Goal: Complete application form

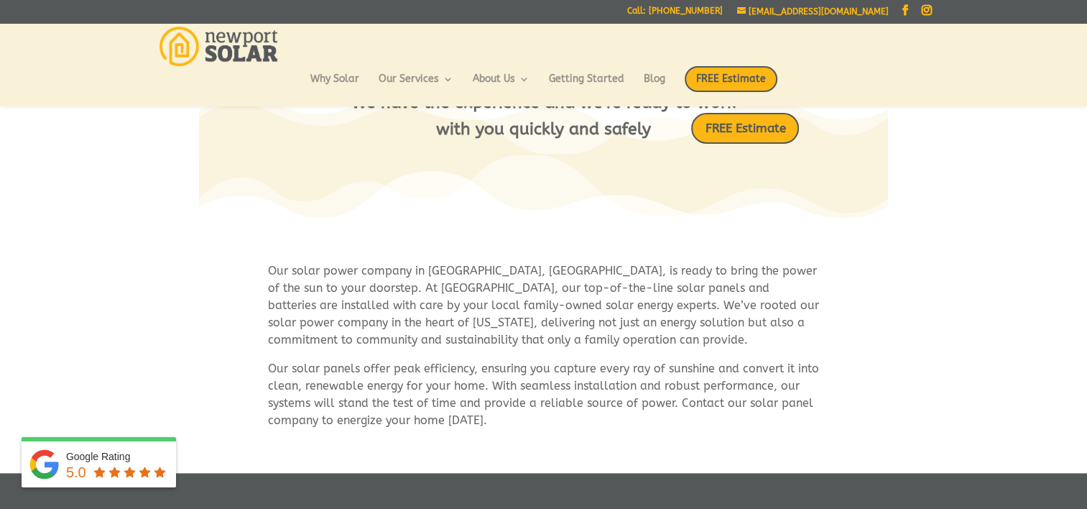
scroll to position [887, 0]
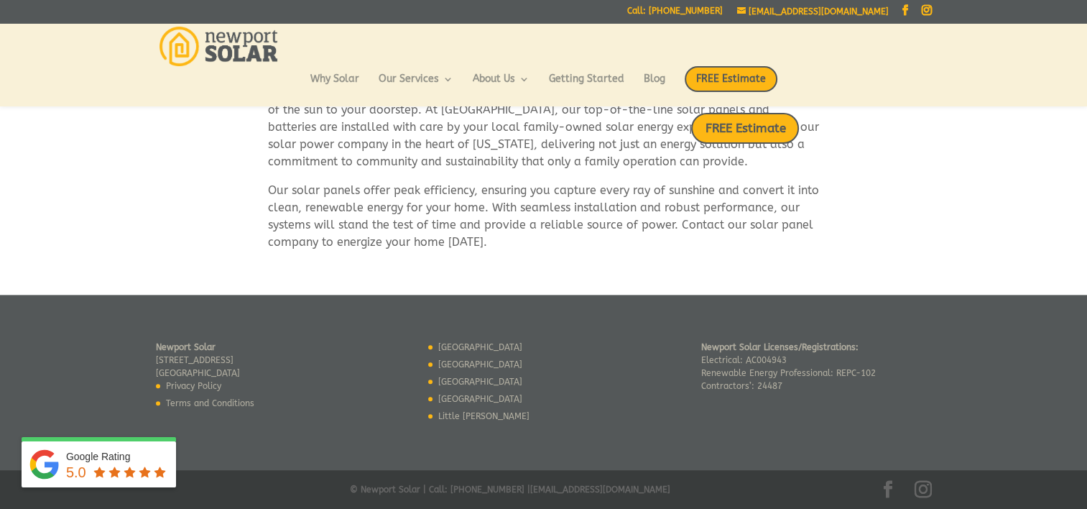
click at [462, 394] on link "[GEOGRAPHIC_DATA]" at bounding box center [480, 399] width 84 height 10
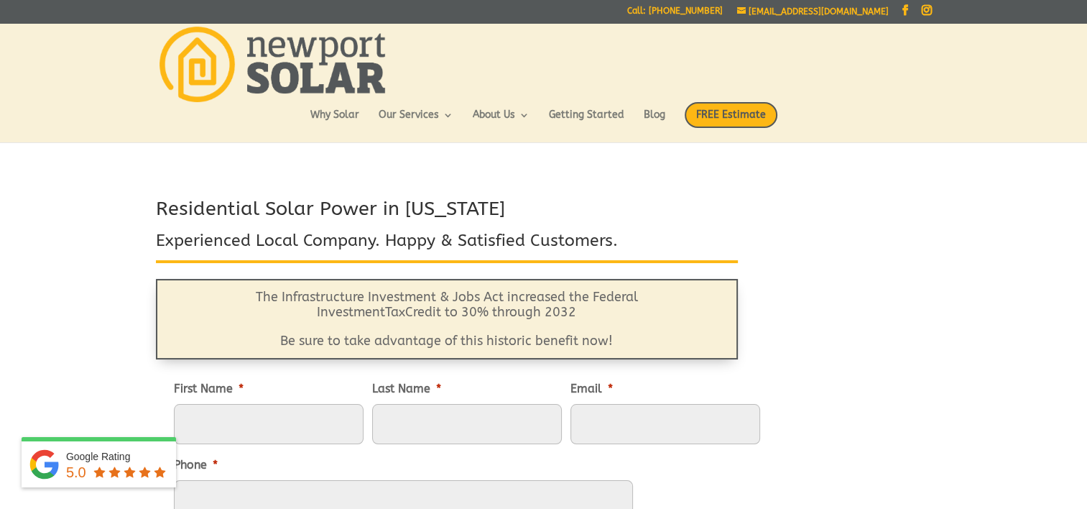
click at [96, 58] on header "Why Solar Our Services Residential Solar Batteries EV Chargers Commercial Solar…" at bounding box center [543, 82] width 1087 height 119
click at [857, 57] on div at bounding box center [544, 62] width 776 height 79
click at [503, 47] on div at bounding box center [544, 62] width 776 height 79
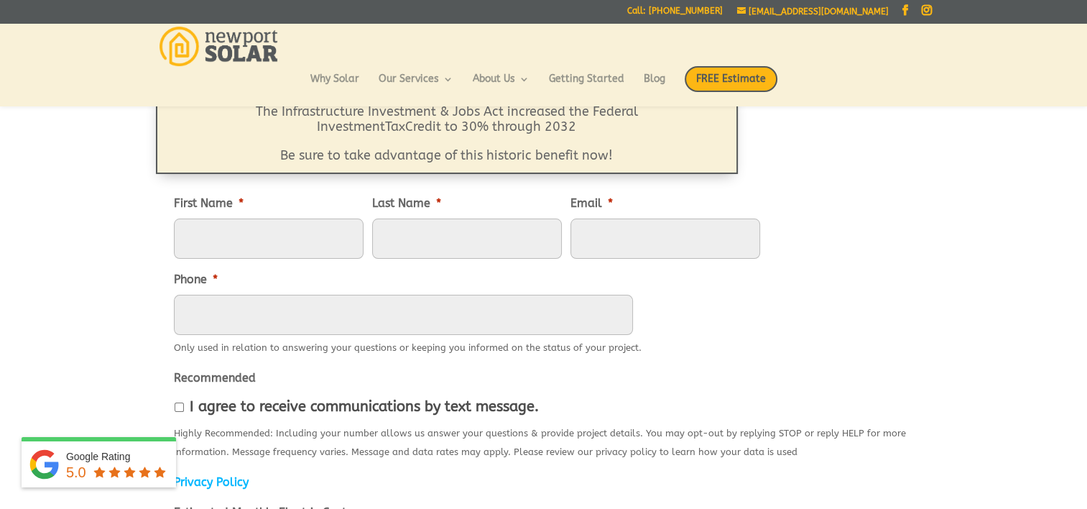
scroll to position [155, 0]
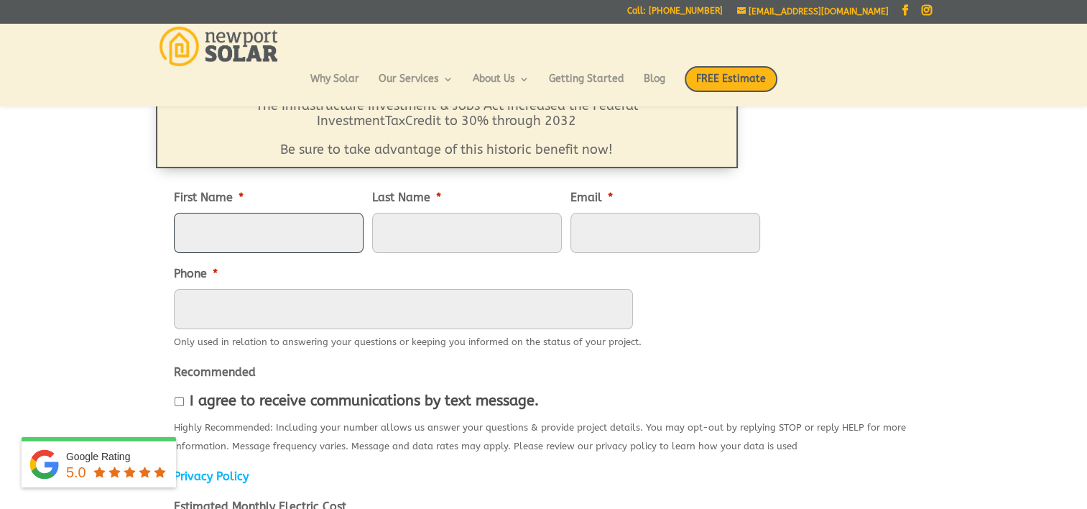
click at [266, 232] on input "First Name *" at bounding box center [269, 233] width 190 height 40
type input "Suzanne"
type input "St. John"
type input "stjohnteamsells@gmail.com"
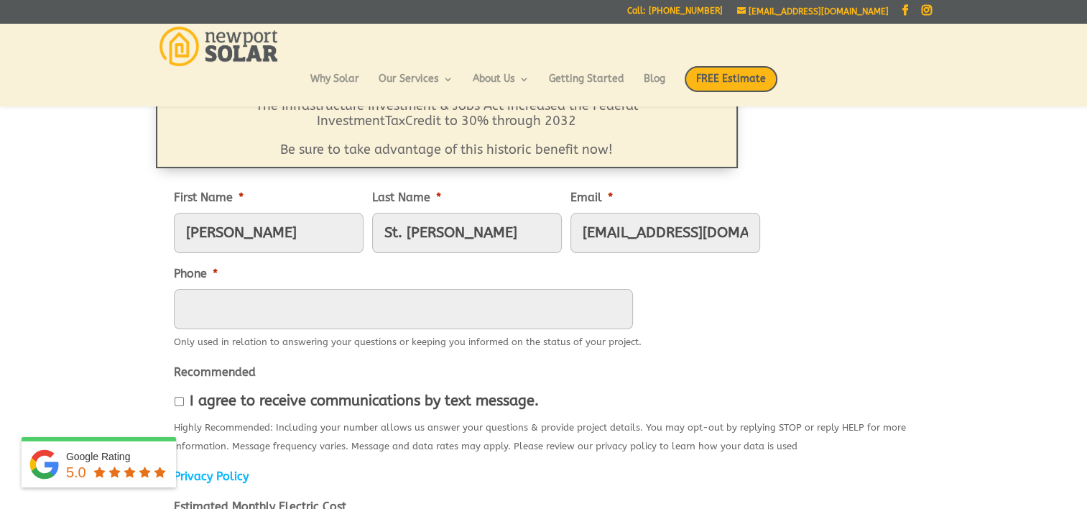
type input "4013024404"
type input "76 Frost Street. Fall River, MA. 02721"
type input "Fall River"
select select "Massachusetts"
type input "02721"
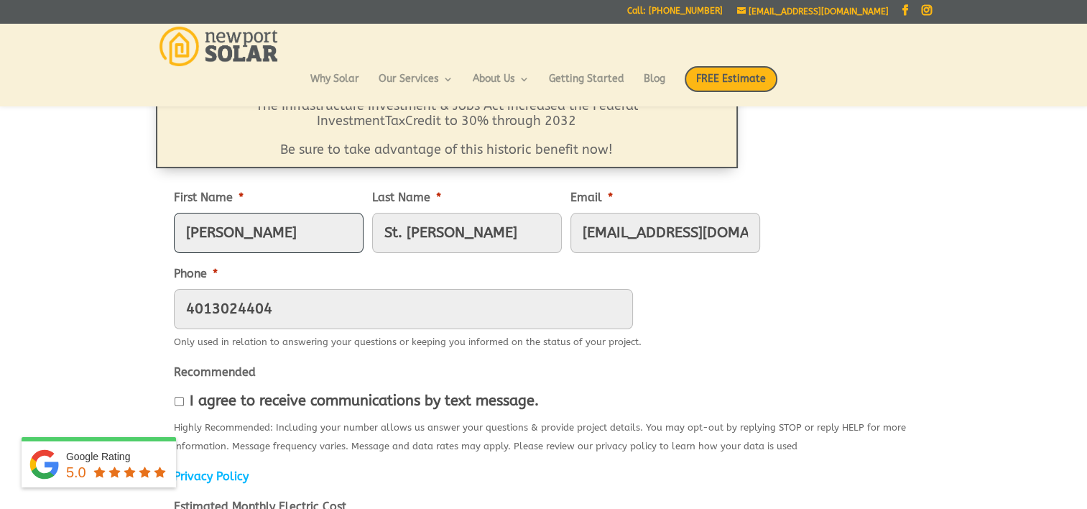
type input "(401) 302-4404"
drag, startPoint x: 727, startPoint y: 233, endPoint x: 550, endPoint y: 242, distance: 177.0
type input ".com"
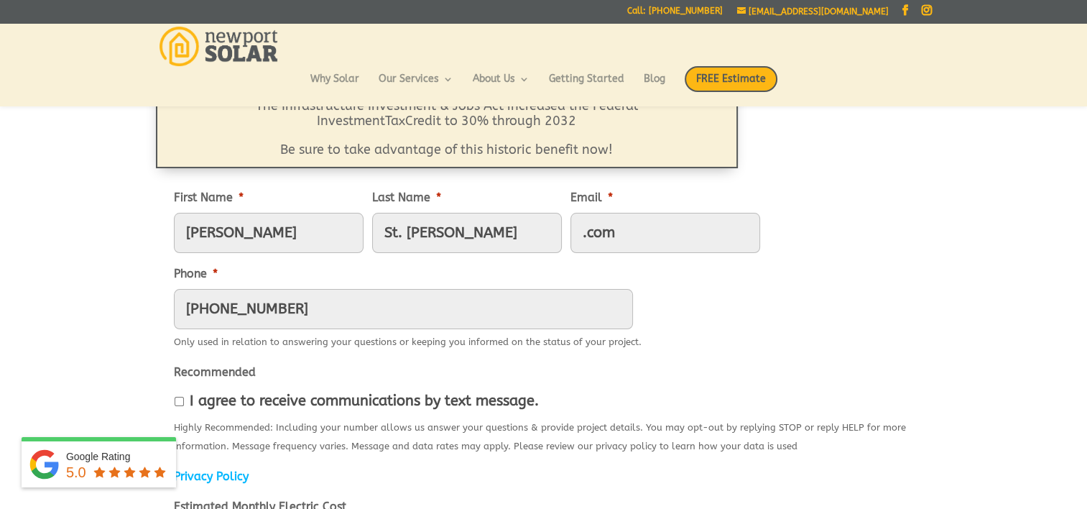
drag, startPoint x: 624, startPoint y: 235, endPoint x: 506, endPoint y: 236, distance: 117.9
type input "gildedgirlsgroup@gmail.com"
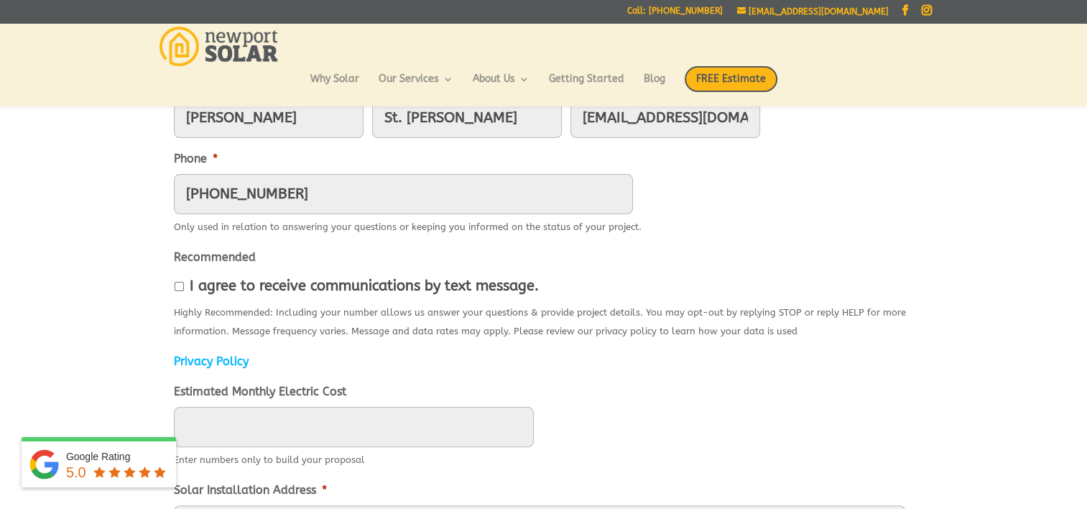
scroll to position [271, 0]
click at [180, 282] on input "I agree to receive communications by text message." at bounding box center [179, 285] width 9 height 9
checkbox input "true"
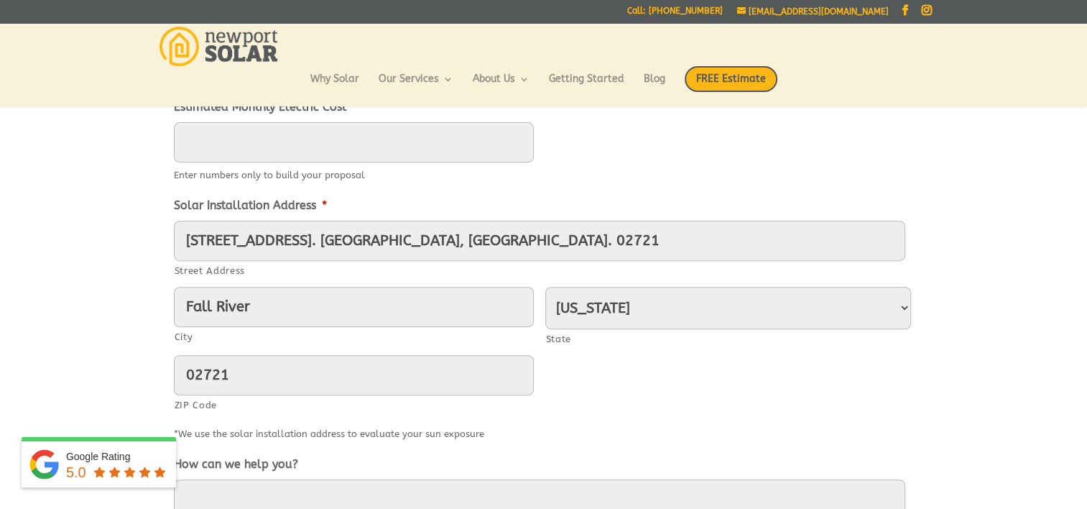
scroll to position [561, 0]
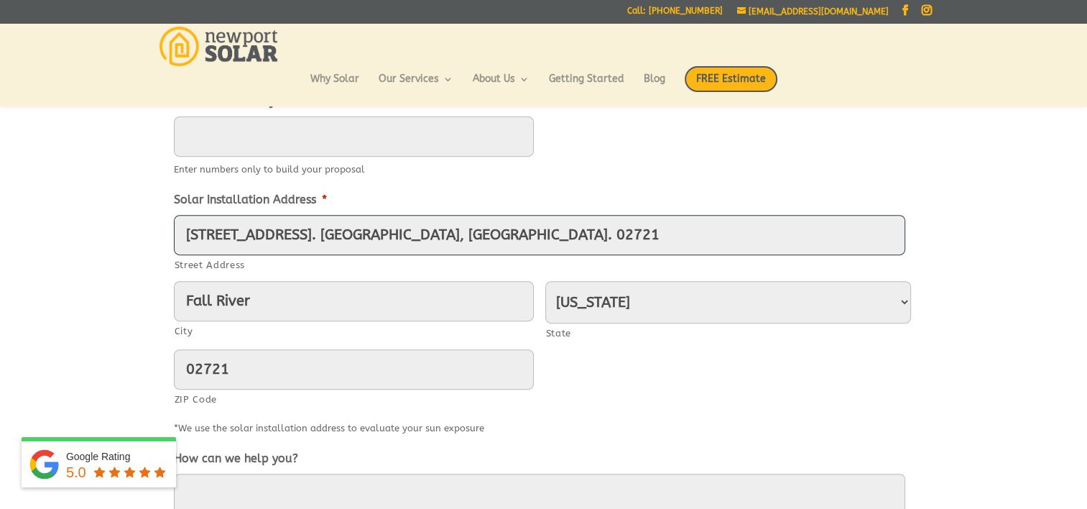
drag, startPoint x: 470, startPoint y: 228, endPoint x: 138, endPoint y: 243, distance: 332.3
click at [138, 243] on div "Residential Solar Power in Rhode Island Experienced Local Company. Happy & Sati…" at bounding box center [543, 144] width 1087 height 1090
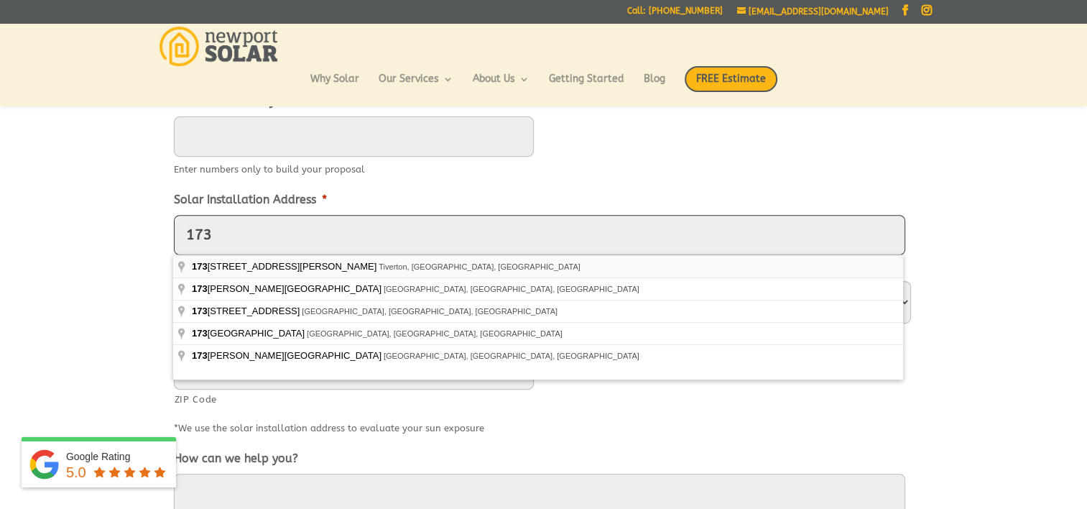
type input "173 Gideon Lawton Lane"
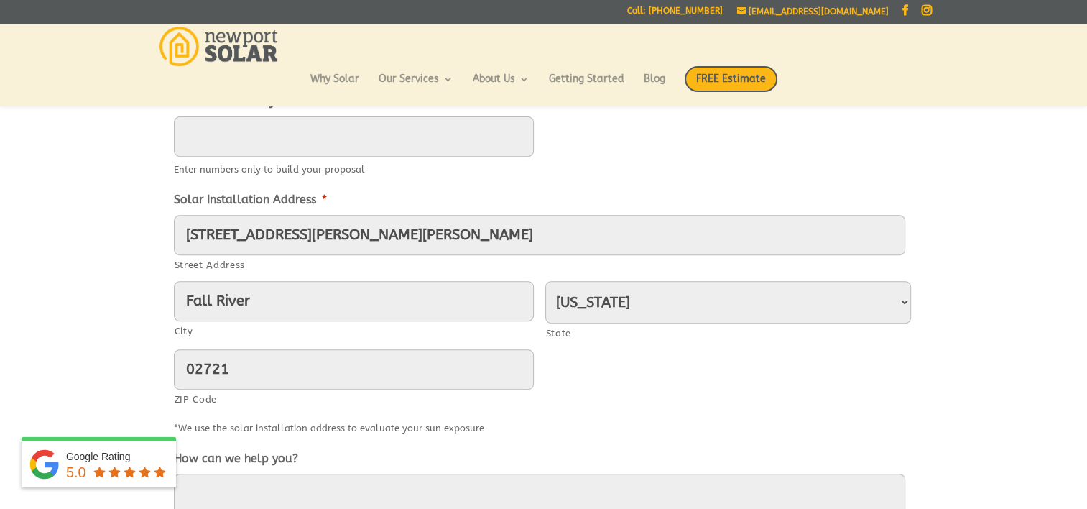
click at [578, 151] on div at bounding box center [544, 136] width 740 height 40
drag, startPoint x: 270, startPoint y: 300, endPoint x: 149, endPoint y: 302, distance: 121.5
click at [149, 302] on div "Residential Solar Power in Rhode Island Experienced Local Company. Happy & Sati…" at bounding box center [543, 144] width 1087 height 1090
type input "[GEOGRAPHIC_DATA]"
click at [900, 303] on select "Alabama Alaska American Samoa Arizona Arkansas California Colorado Connecticut …" at bounding box center [728, 302] width 366 height 42
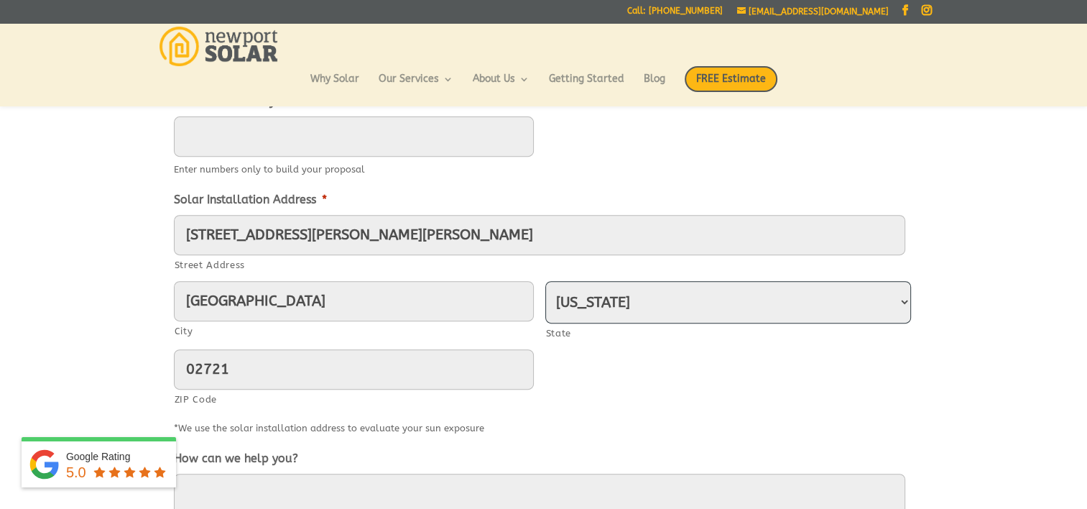
select select "Rhode Island"
click at [545, 281] on select "Alabama Alaska American Samoa Arizona Arkansas California Colorado Connecticut …" at bounding box center [728, 302] width 366 height 42
click at [689, 391] on div "173 Gideon Lawton Lane Street Address Portsmouth City Alabama Alaska American S…" at bounding box center [544, 315] width 740 height 200
drag, startPoint x: 236, startPoint y: 368, endPoint x: 138, endPoint y: 366, distance: 98.5
click at [138, 366] on div "Residential Solar Power in Rhode Island Experienced Local Company. Happy & Sati…" at bounding box center [543, 144] width 1087 height 1090
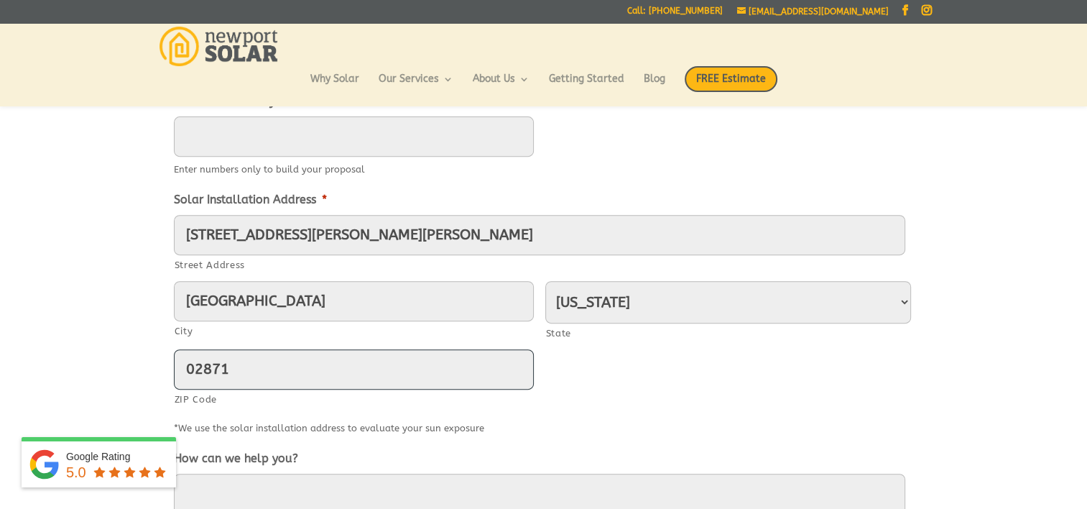
type input "02871"
click at [807, 356] on div "173 Gideon Lawton Lane Street Address Portsmouth City Alabama Alaska American S…" at bounding box center [544, 315] width 740 height 200
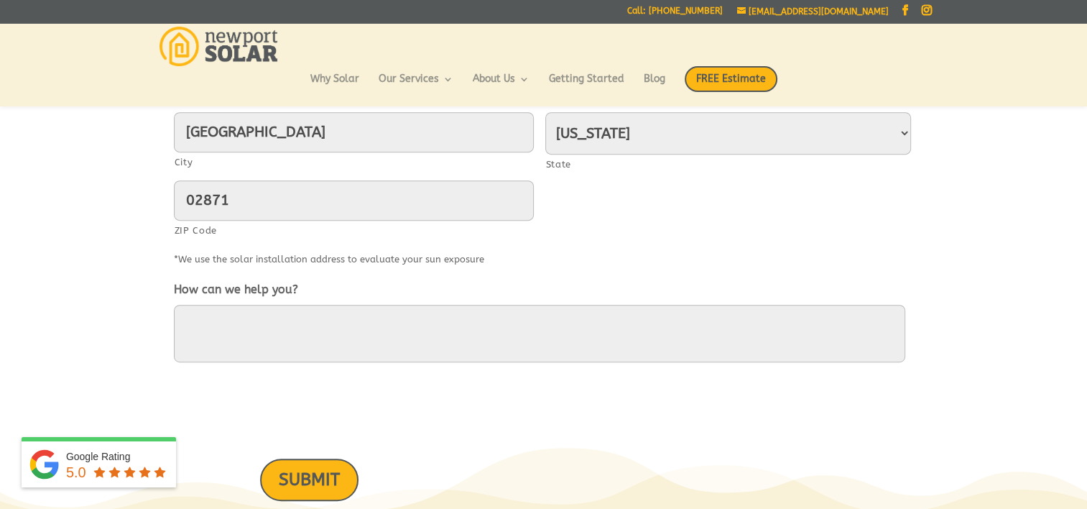
scroll to position [733, 0]
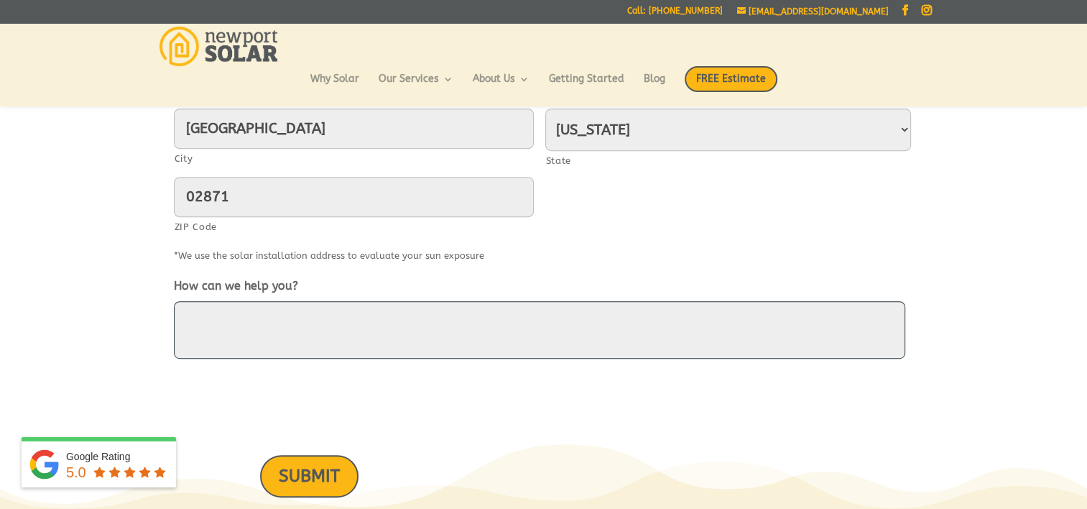
click at [196, 316] on textarea "How can we help you?" at bounding box center [540, 329] width 732 height 57
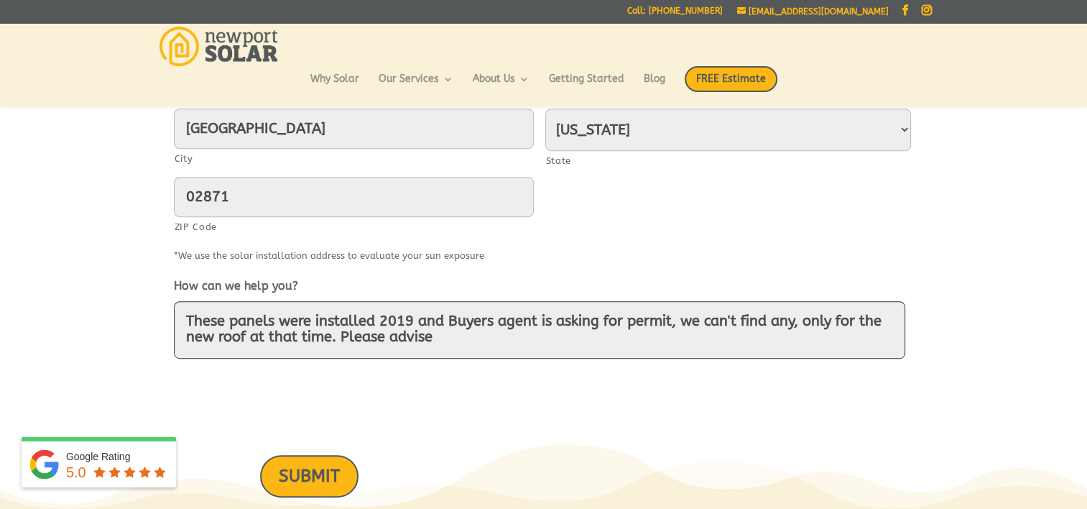
type textarea "These panels were installed 2019 and Buyers agent is asking for permit, we can'…"
click at [331, 472] on input "SUBMIT" at bounding box center [309, 476] width 98 height 42
